Goal: Task Accomplishment & Management: Manage account settings

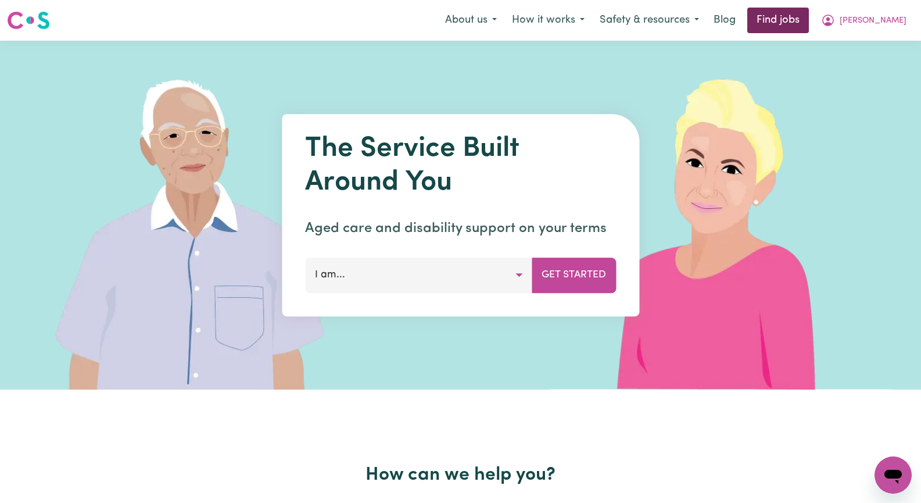
click at [809, 17] on link "Find jobs" at bounding box center [779, 21] width 62 height 26
click at [809, 19] on link "Find jobs" at bounding box center [779, 21] width 62 height 26
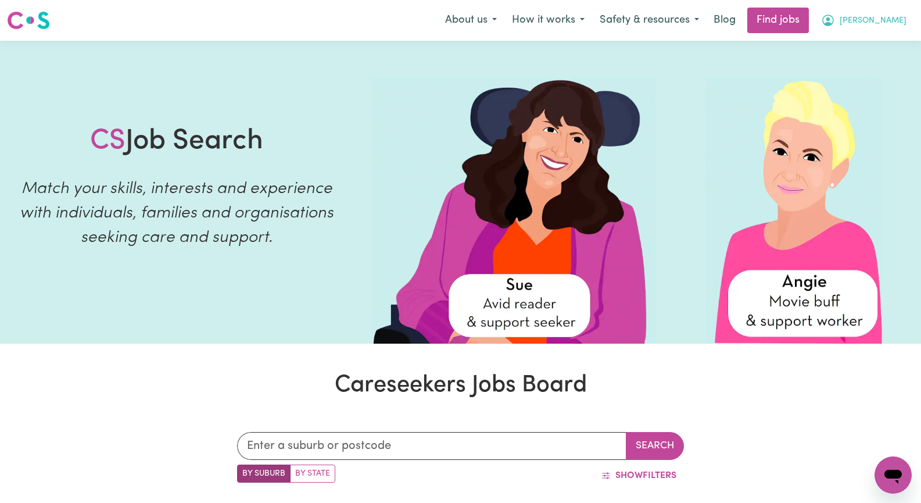
click at [900, 19] on span "[PERSON_NAME]" at bounding box center [873, 21] width 67 height 13
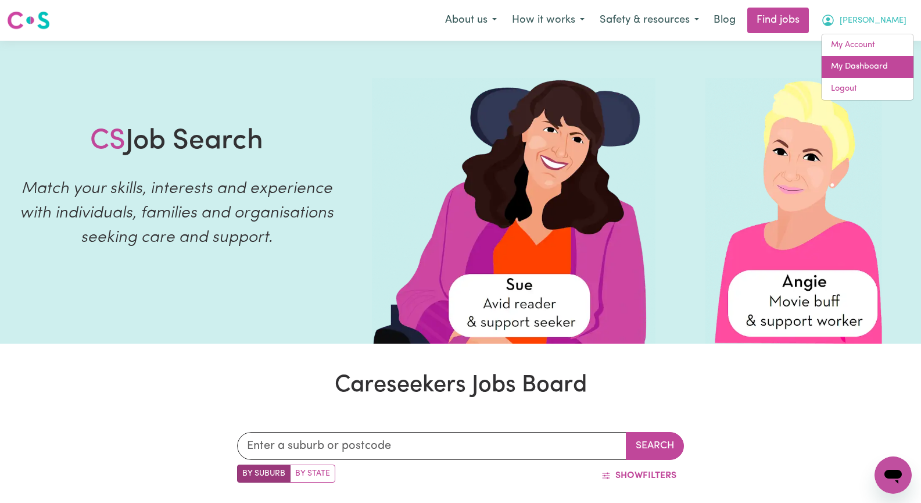
click at [896, 69] on link "My Dashboard" at bounding box center [868, 67] width 92 height 22
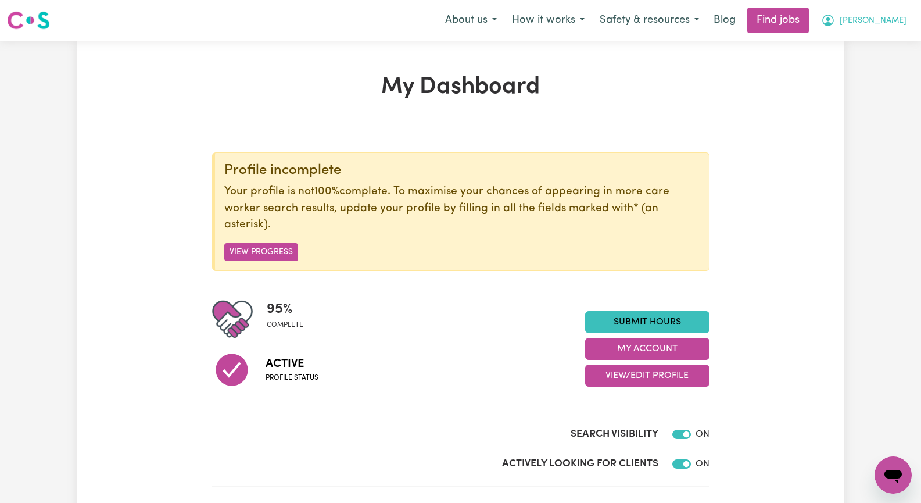
click at [896, 23] on span "[PERSON_NAME]" at bounding box center [873, 21] width 67 height 13
click at [888, 43] on link "My Account" at bounding box center [868, 45] width 92 height 22
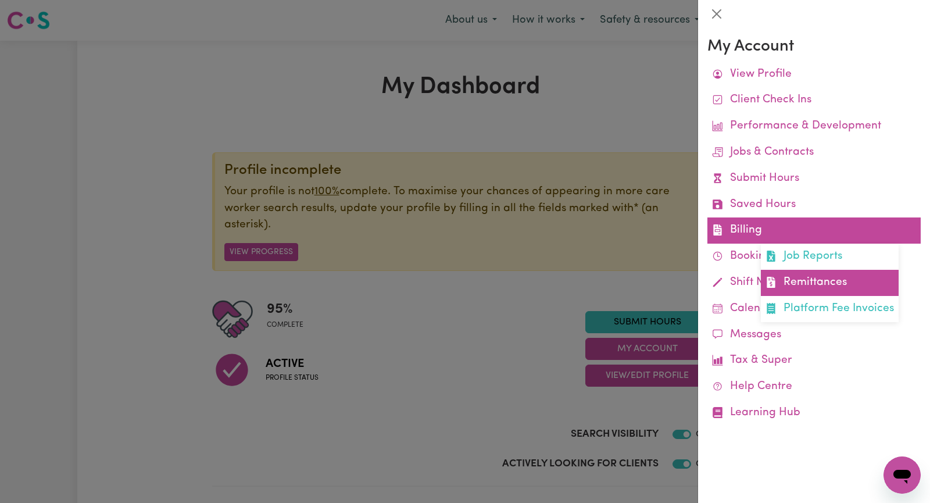
click at [823, 281] on link "Remittances" at bounding box center [830, 283] width 138 height 26
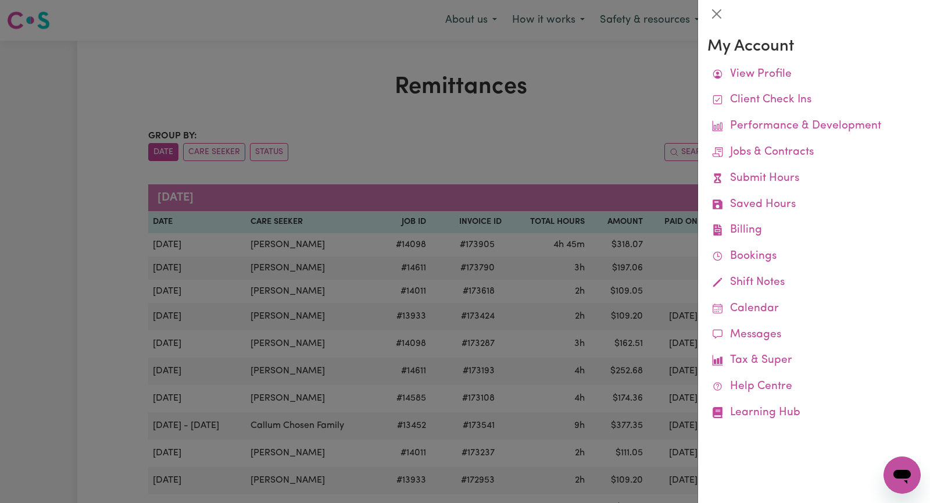
click at [29, 299] on div at bounding box center [465, 251] width 930 height 503
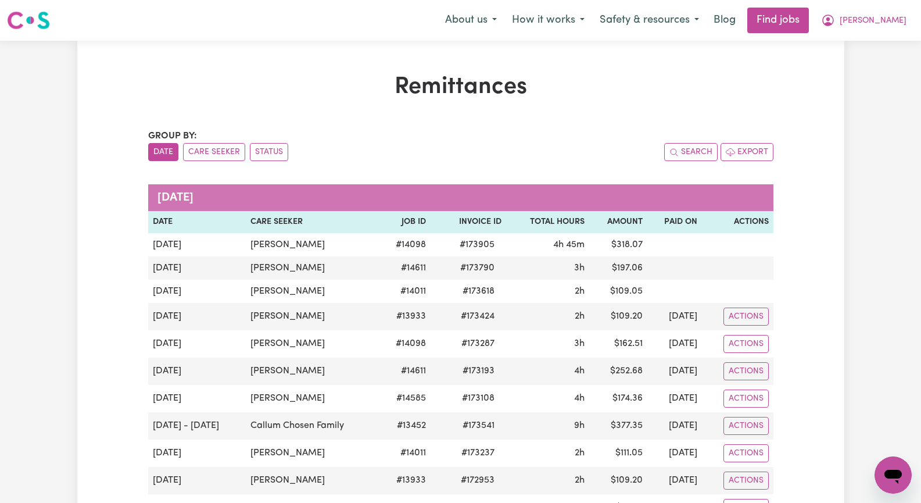
drag, startPoint x: 28, startPoint y: 277, endPoint x: 126, endPoint y: 254, distance: 100.4
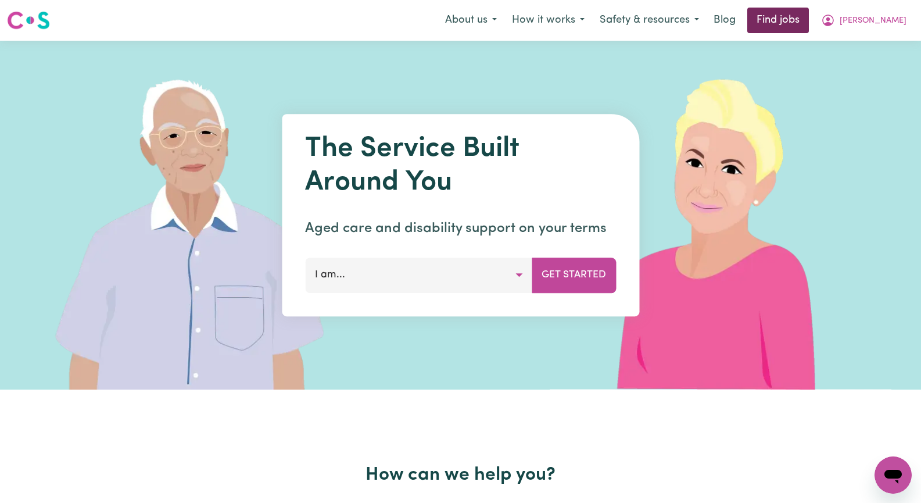
click at [809, 22] on link "Find jobs" at bounding box center [779, 21] width 62 height 26
